Goal: Task Accomplishment & Management: Manage account settings

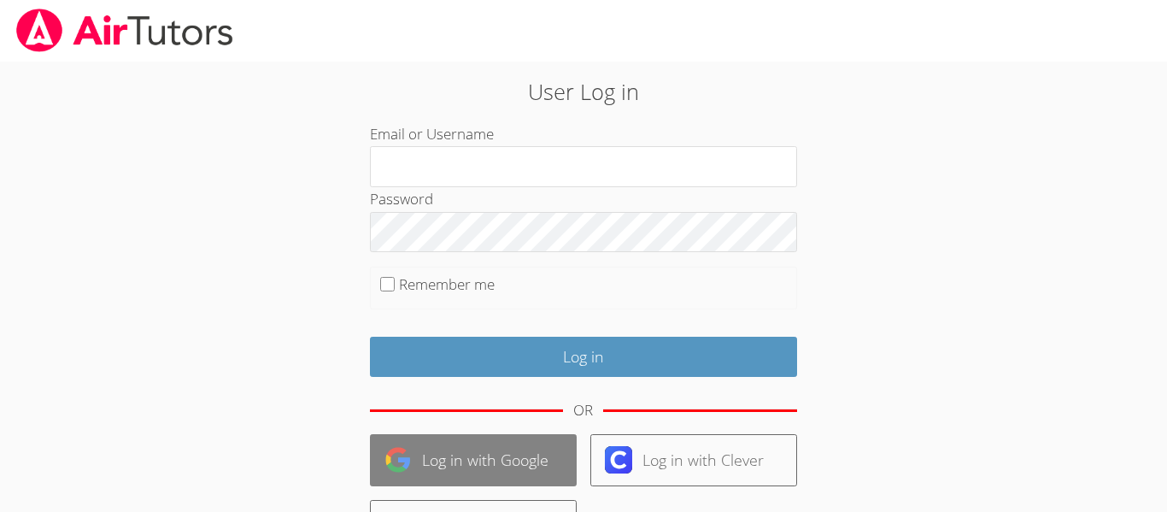
type input "[PERSON_NAME][EMAIL_ADDRESS][PERSON_NAME][DOMAIN_NAME]"
click at [466, 463] on link "Log in with Google" at bounding box center [473, 460] width 207 height 52
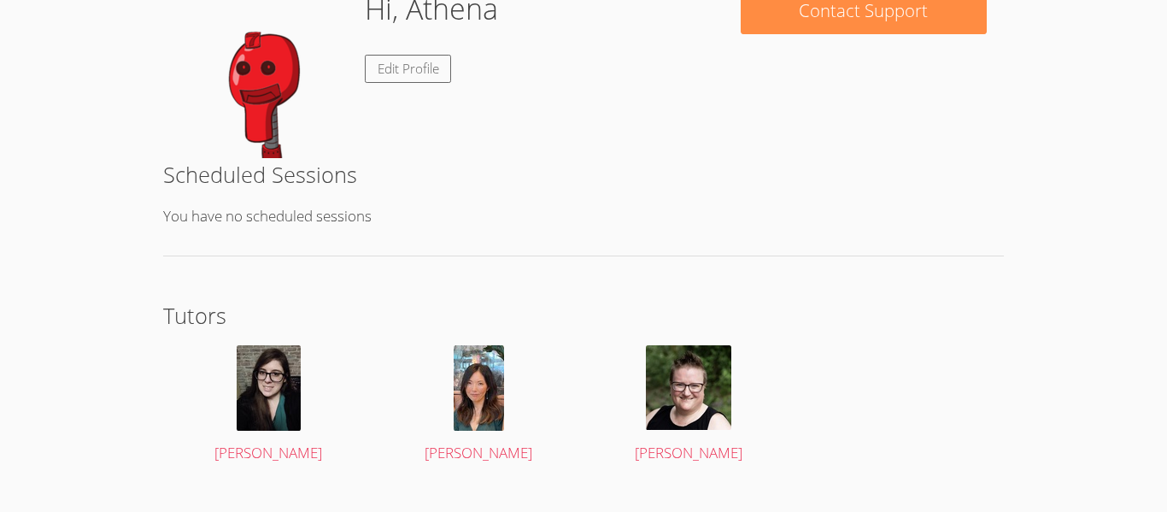
scroll to position [322, 0]
